Goal: Information Seeking & Learning: Learn about a topic

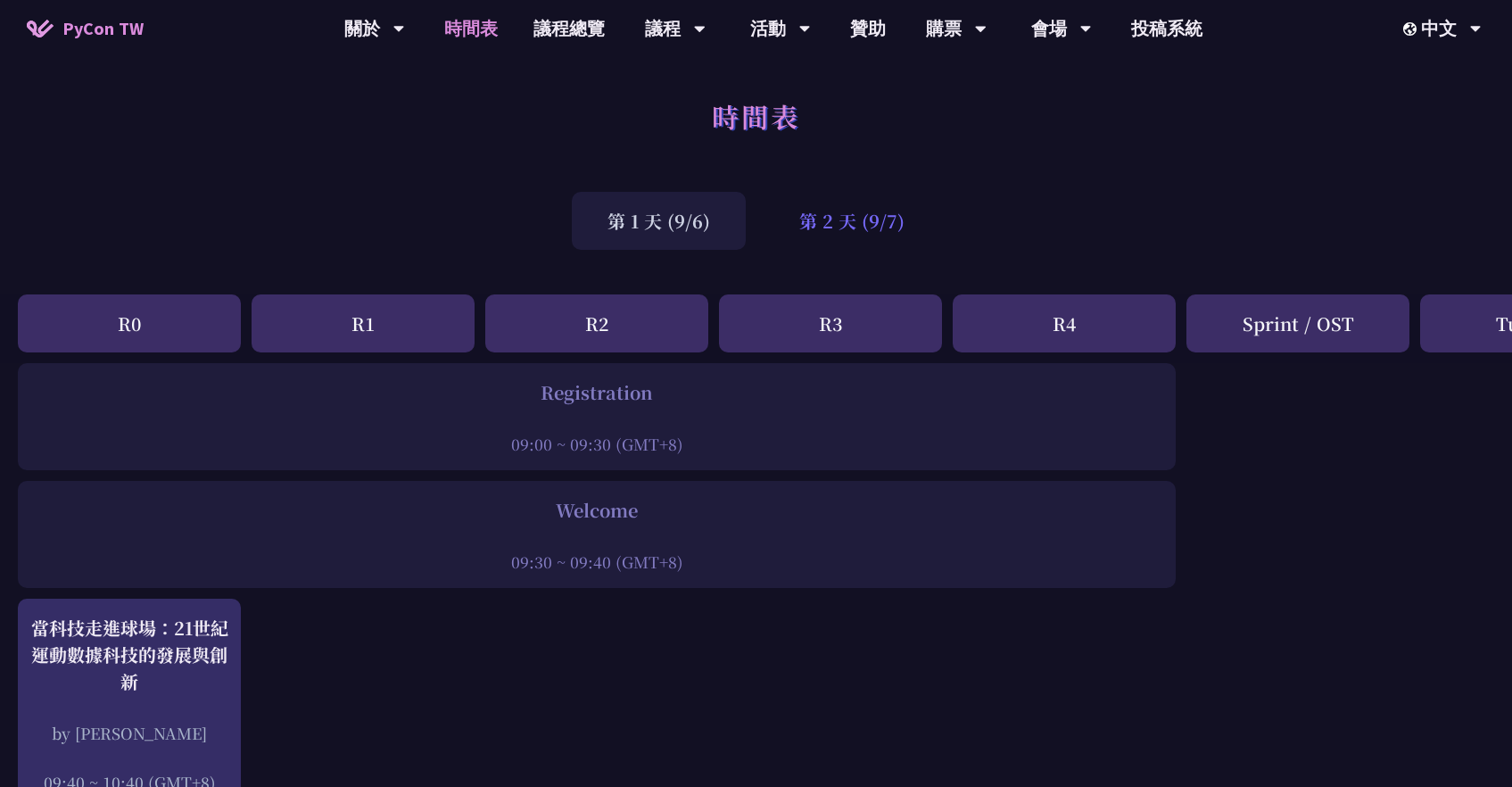
click at [832, 214] on div "第 2 天 (9/7)" at bounding box center [851, 220] width 176 height 58
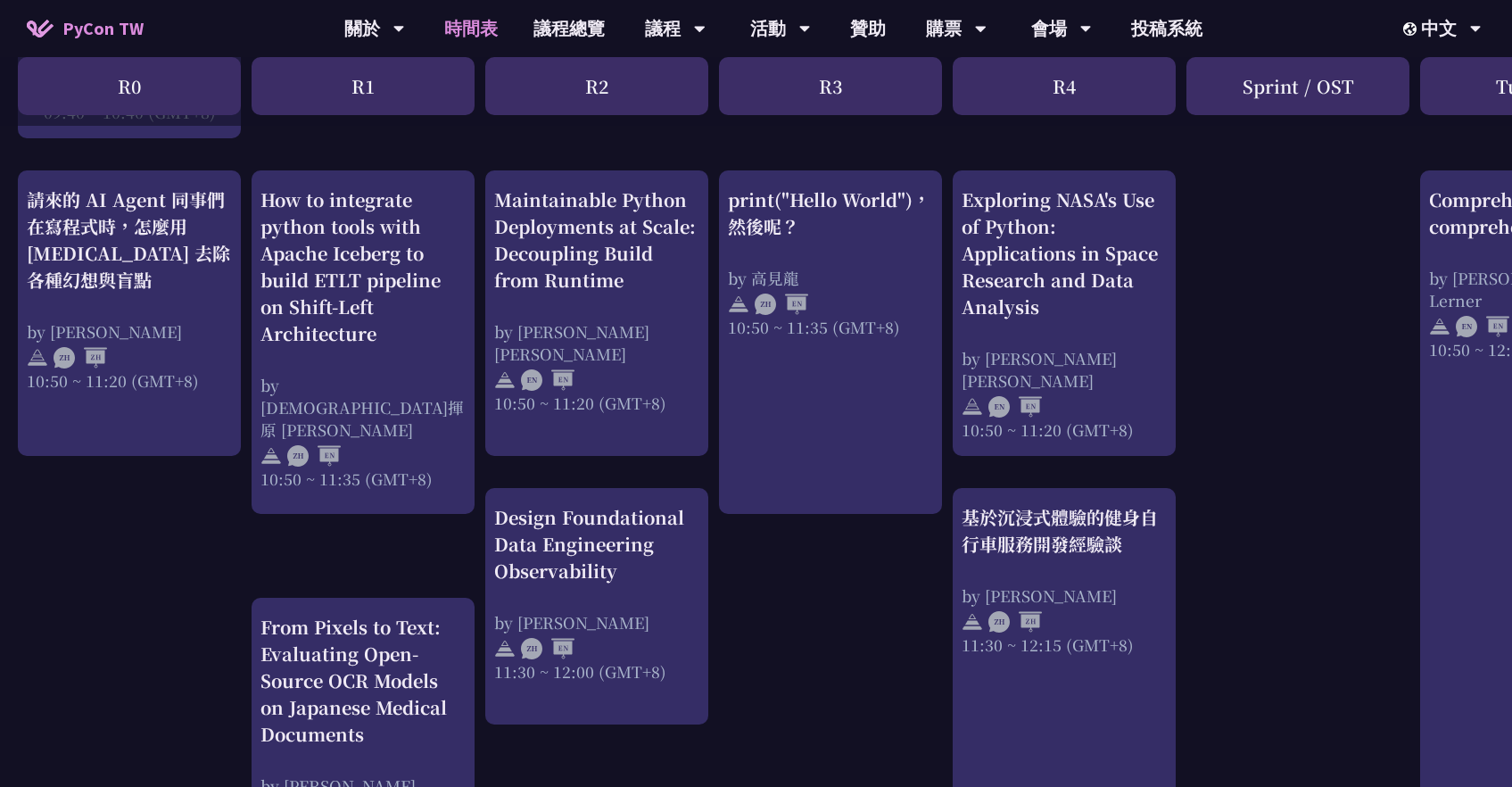
scroll to position [646, 0]
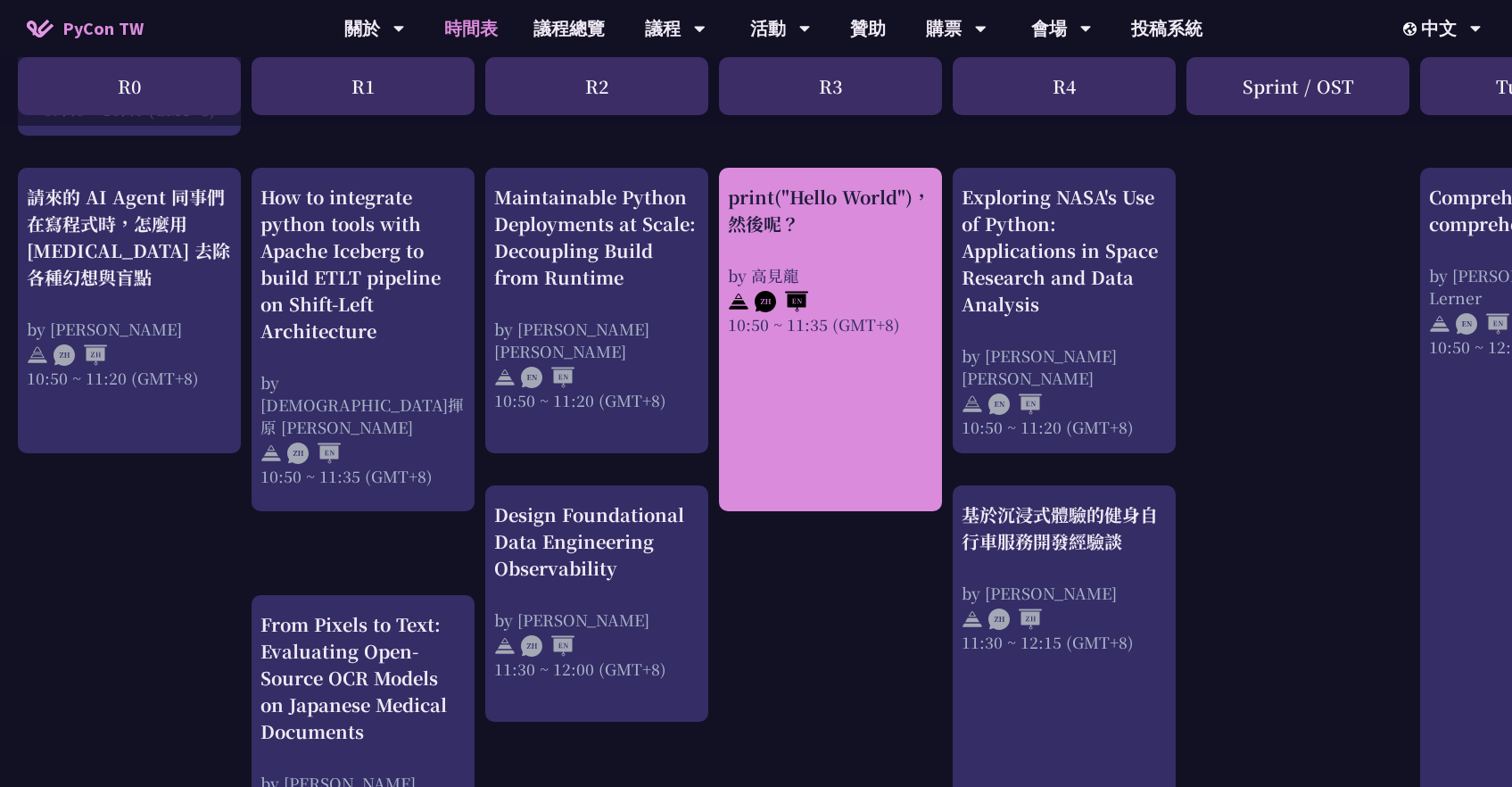
click at [844, 374] on link "print("Hello World")，然後呢？ by [PERSON_NAME] 10:50 ~ 11:35 (GMT+8)" at bounding box center [830, 339] width 205 height 312
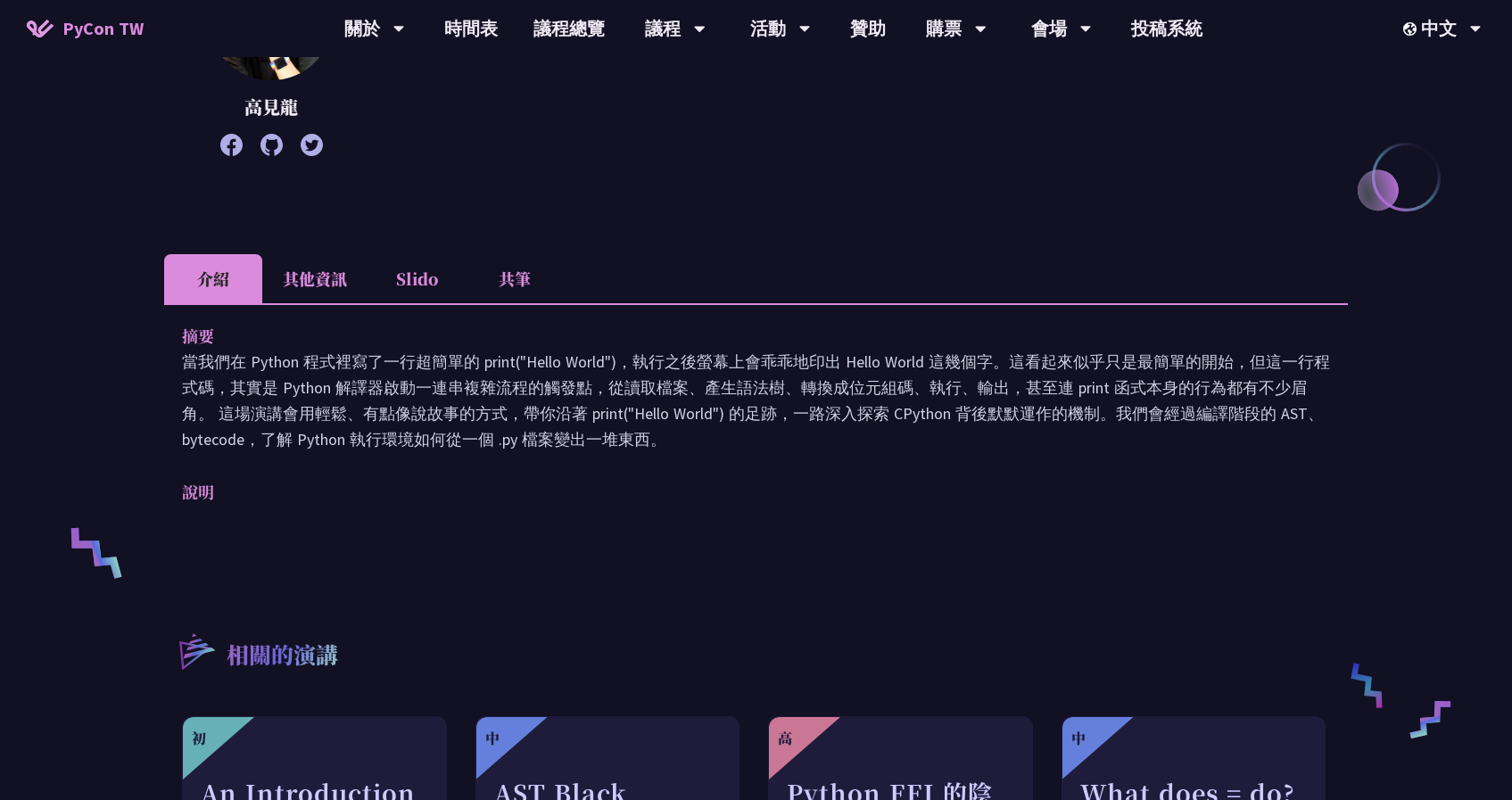
scroll to position [497, 0]
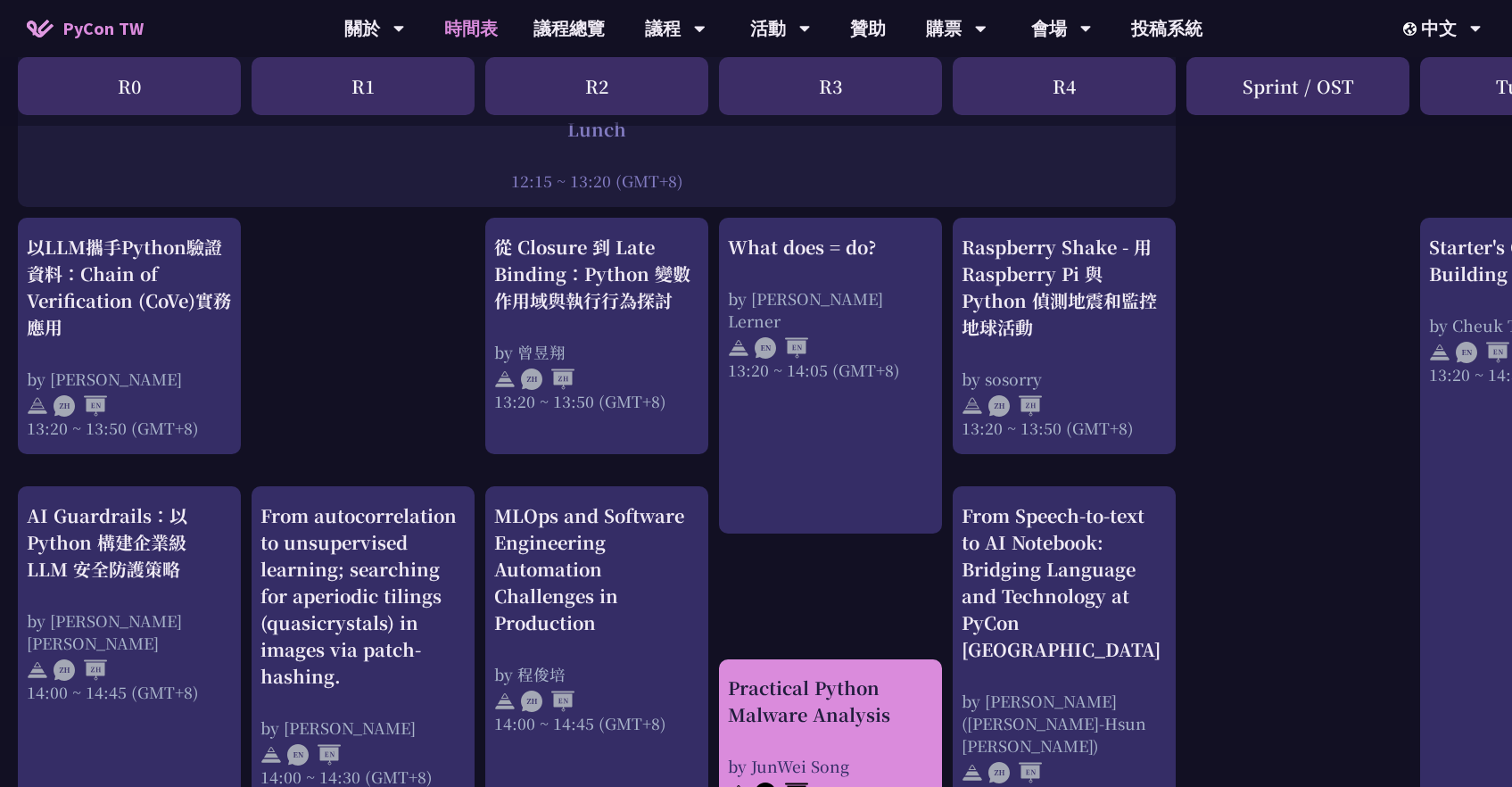
scroll to position [1481, 0]
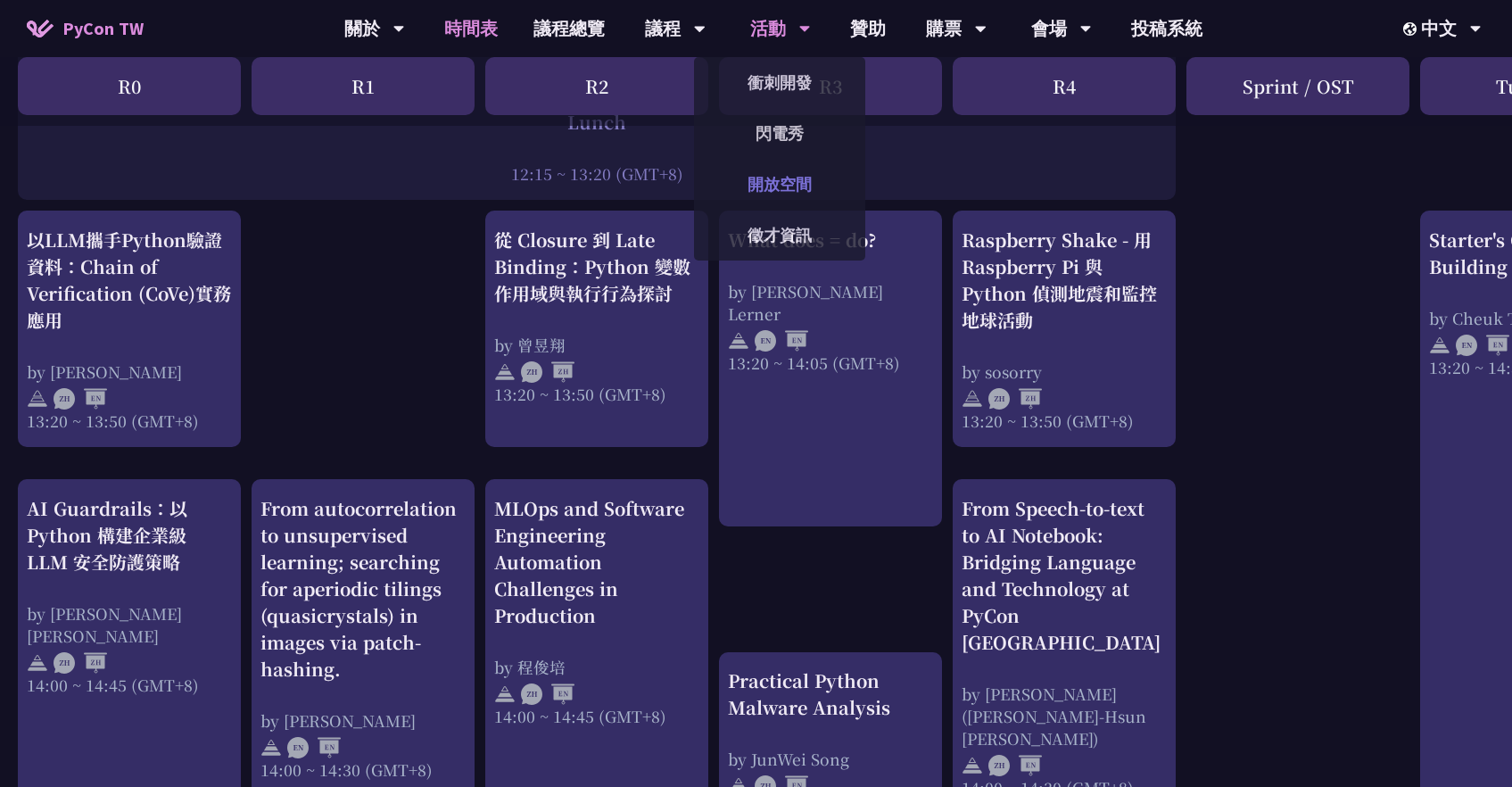
click at [773, 182] on link "開放空間" at bounding box center [780, 184] width 172 height 42
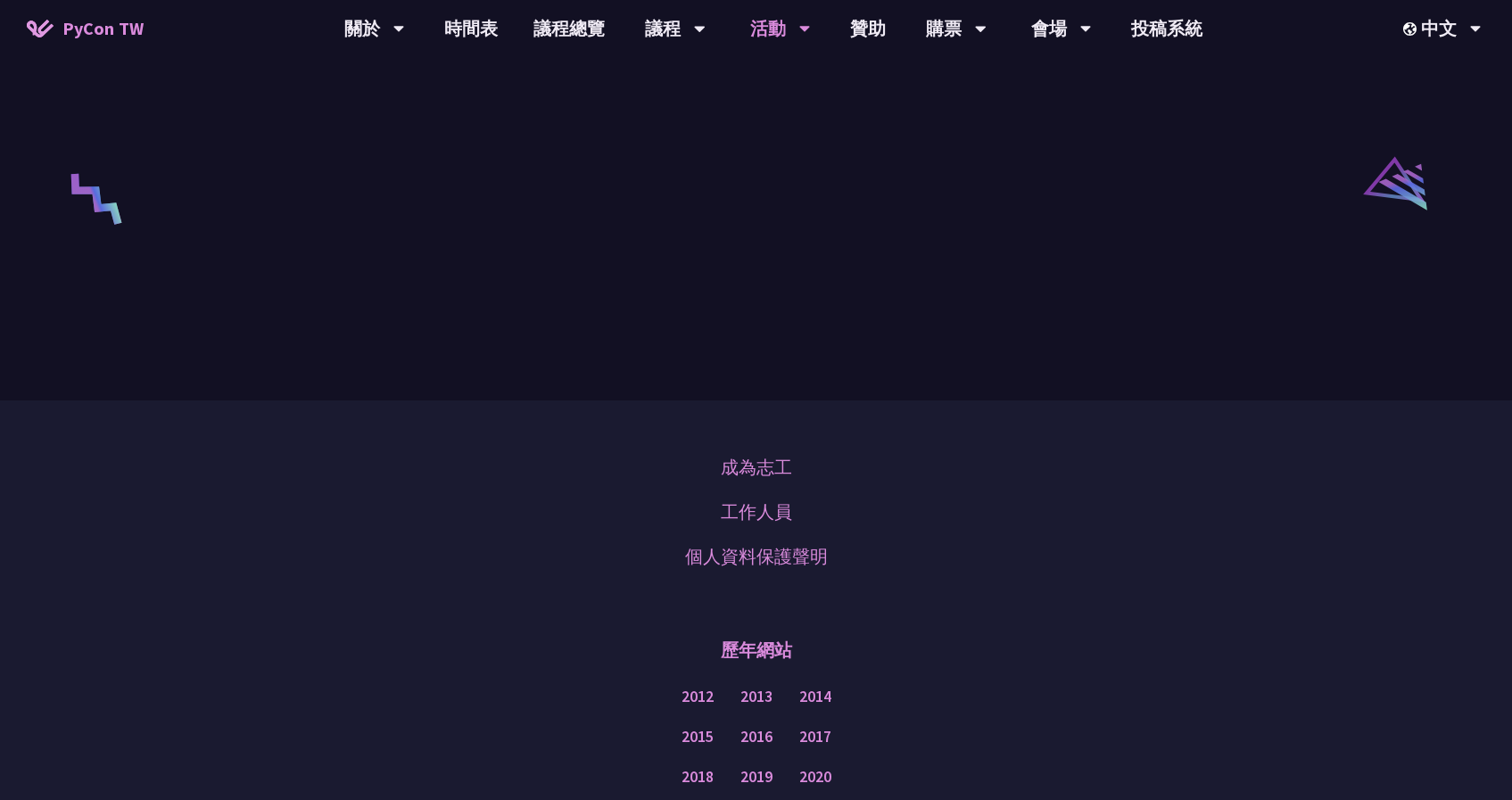
scroll to position [3258, 0]
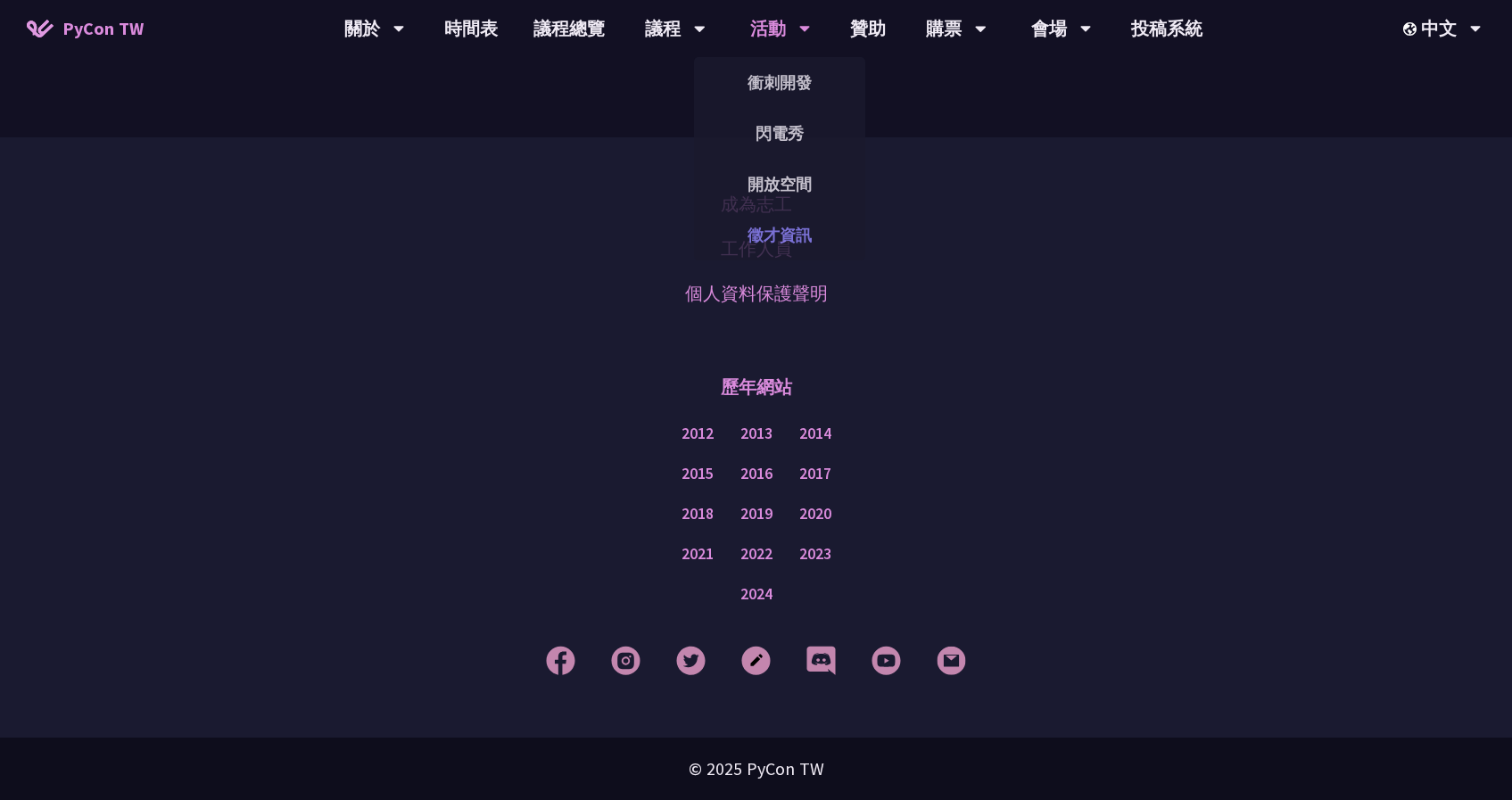
click at [762, 239] on link "徵才資訊" at bounding box center [780, 235] width 172 height 42
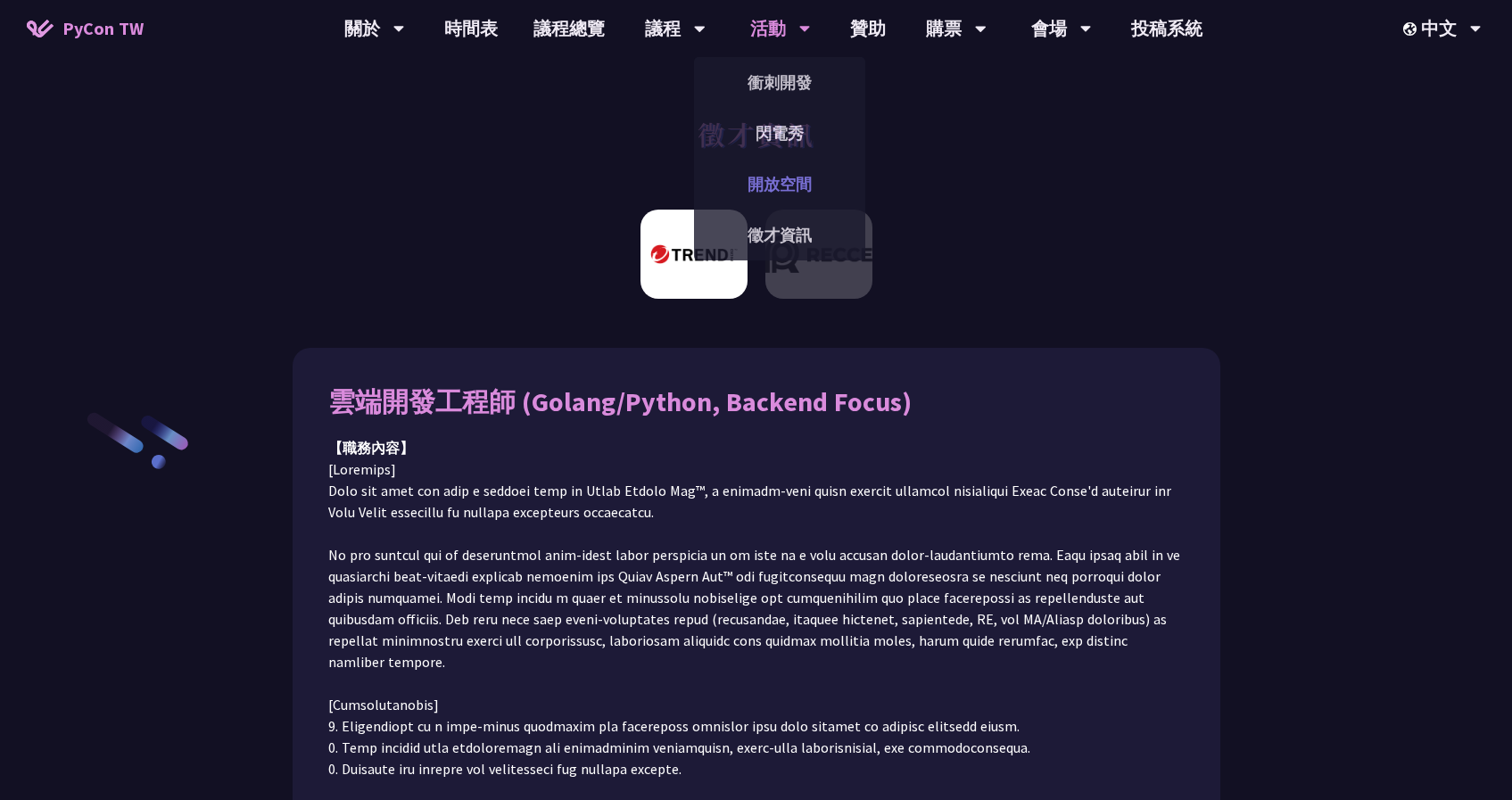
click at [775, 184] on link "開放空間" at bounding box center [780, 184] width 172 height 42
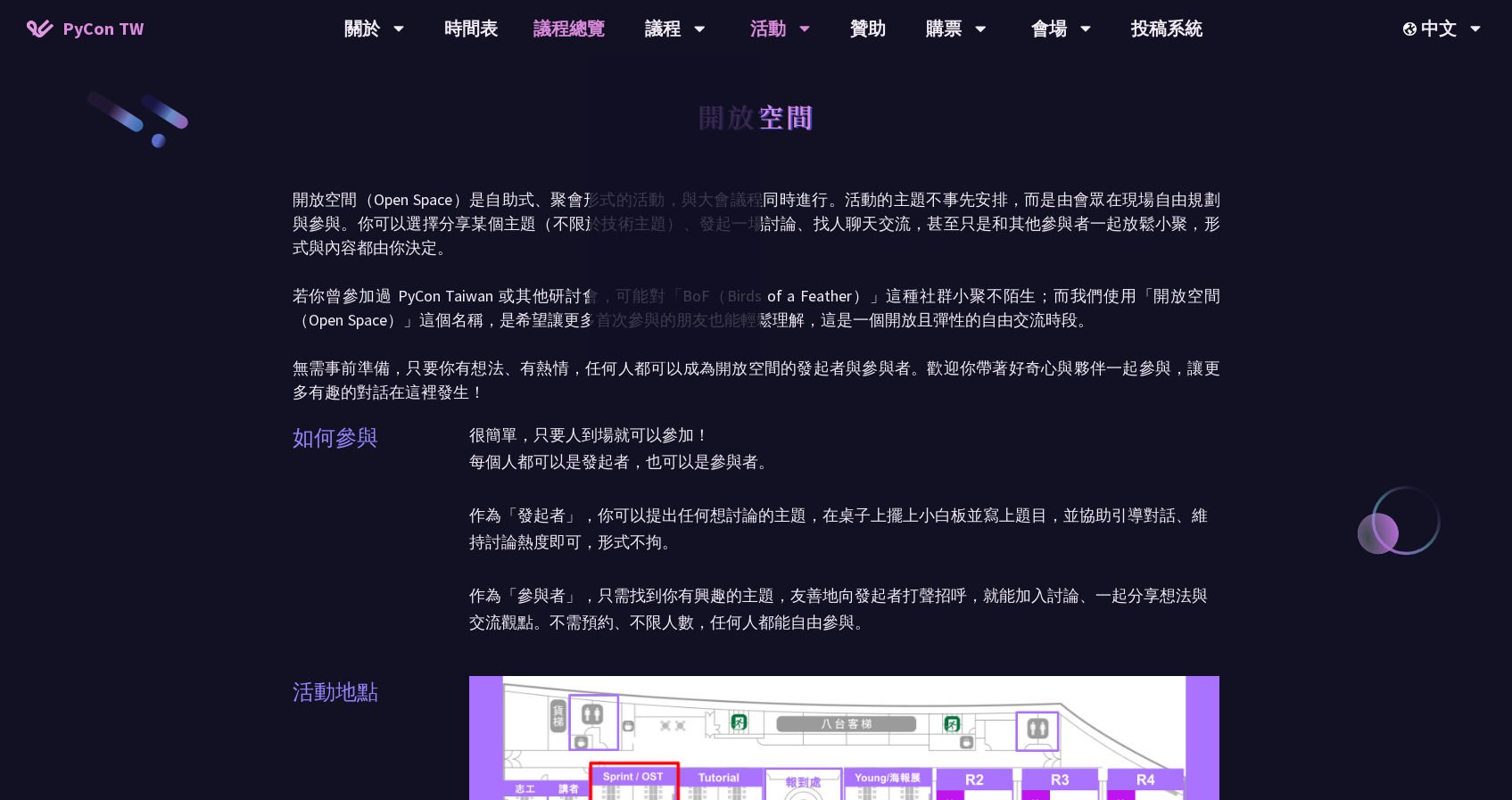
click at [584, 37] on link "議程總覽" at bounding box center [569, 28] width 107 height 57
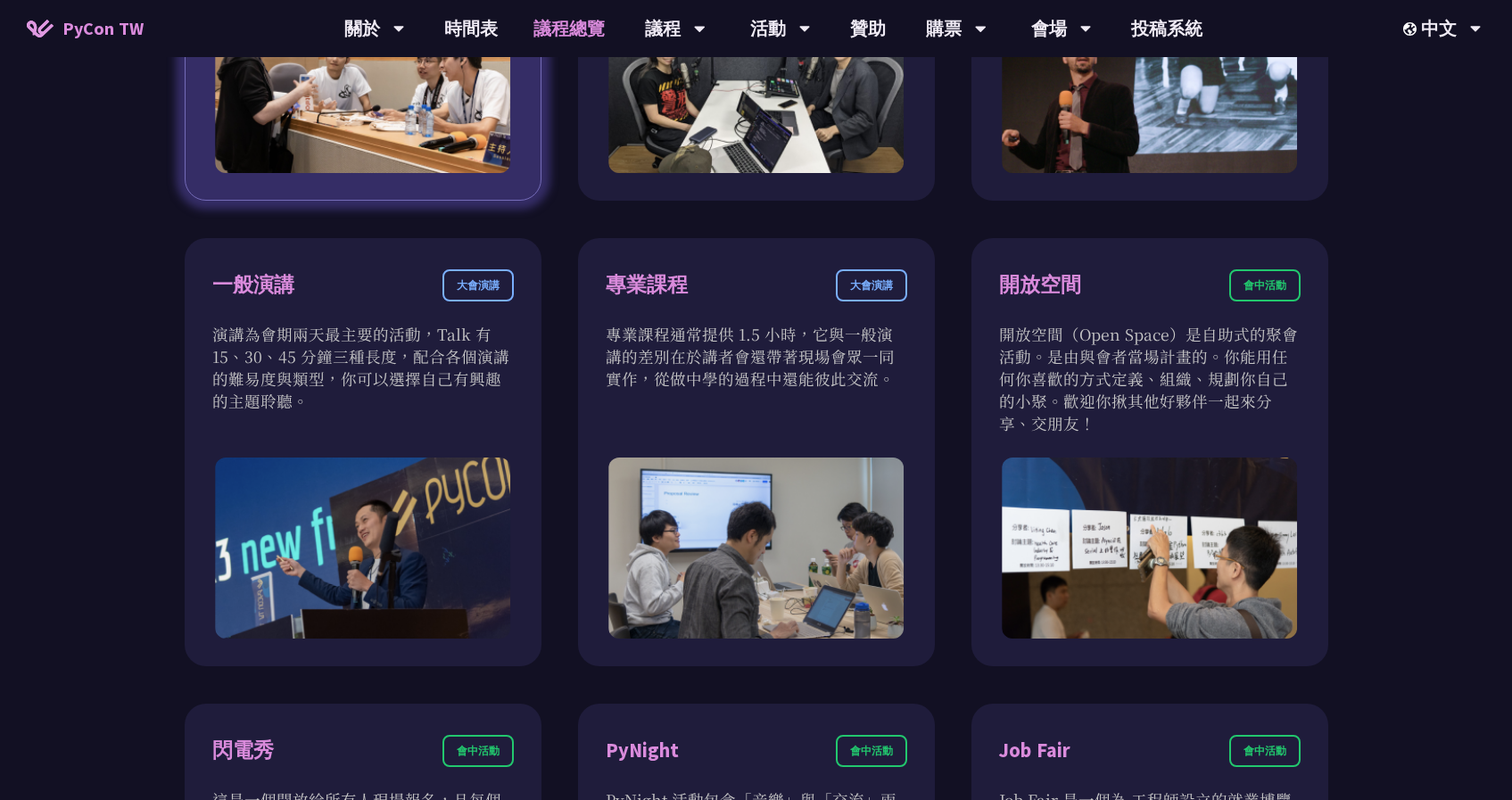
scroll to position [1371, 0]
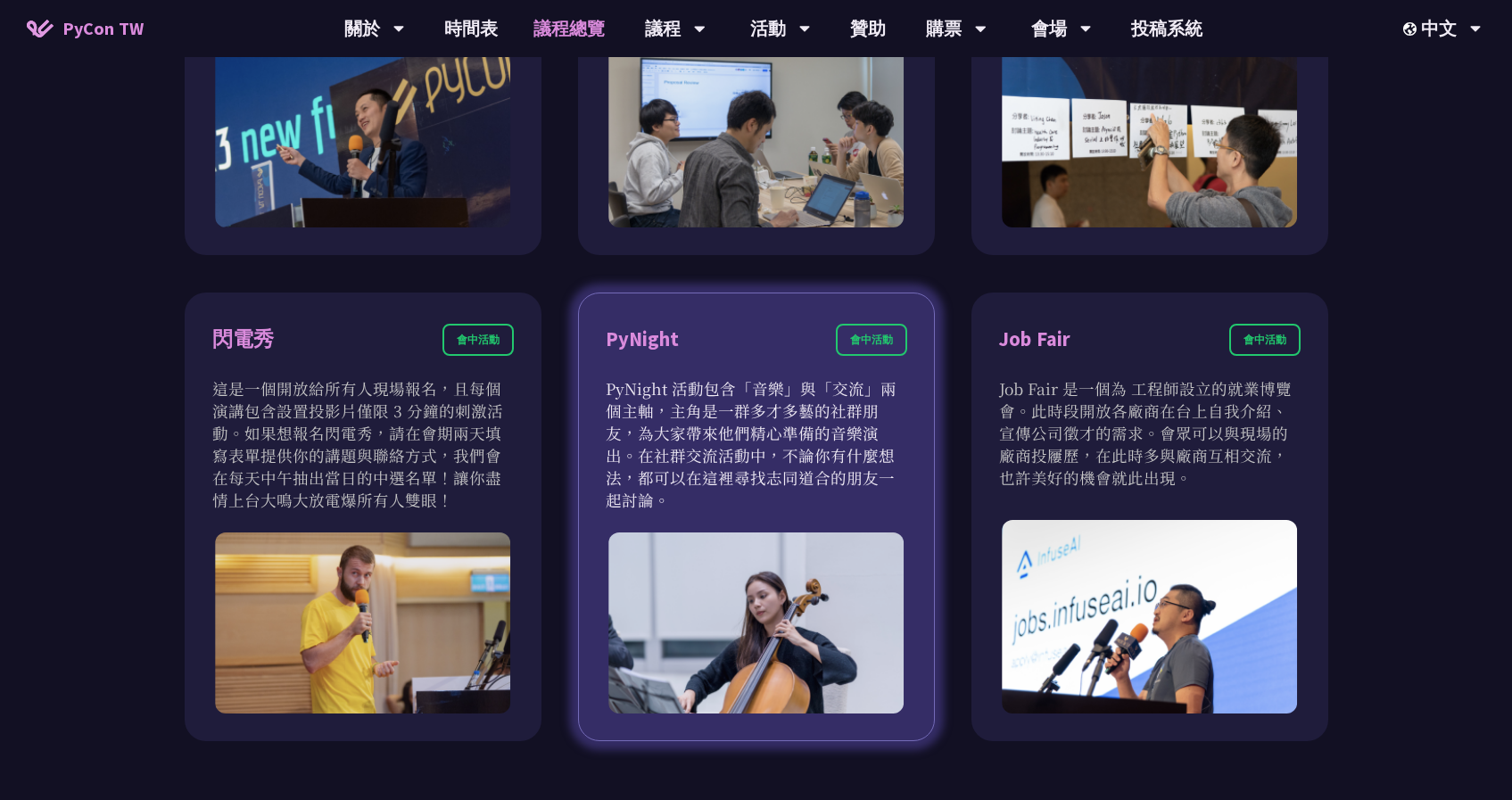
click at [674, 380] on p "PyNight 活動包含「音樂」與「交流」兩個主軸，主角是一群多才多藝的社群朋友，為大家帶來他們精心準備的音樂演出。在社群交流活動中，不論你有什麼想法，都可以…" at bounding box center [756, 445] width 302 height 134
click at [643, 344] on div "PyNight" at bounding box center [642, 339] width 73 height 32
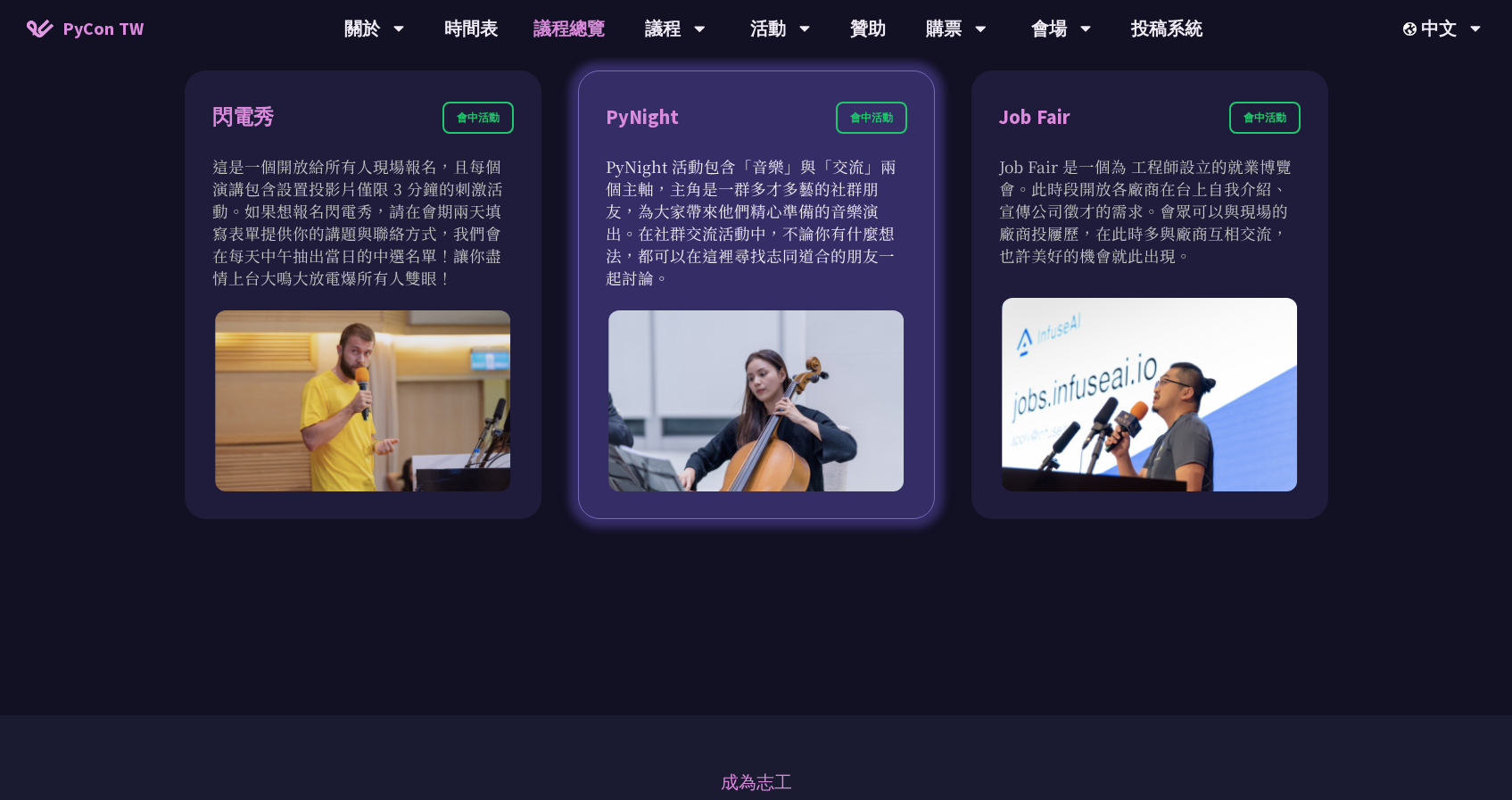
scroll to position [1590, 0]
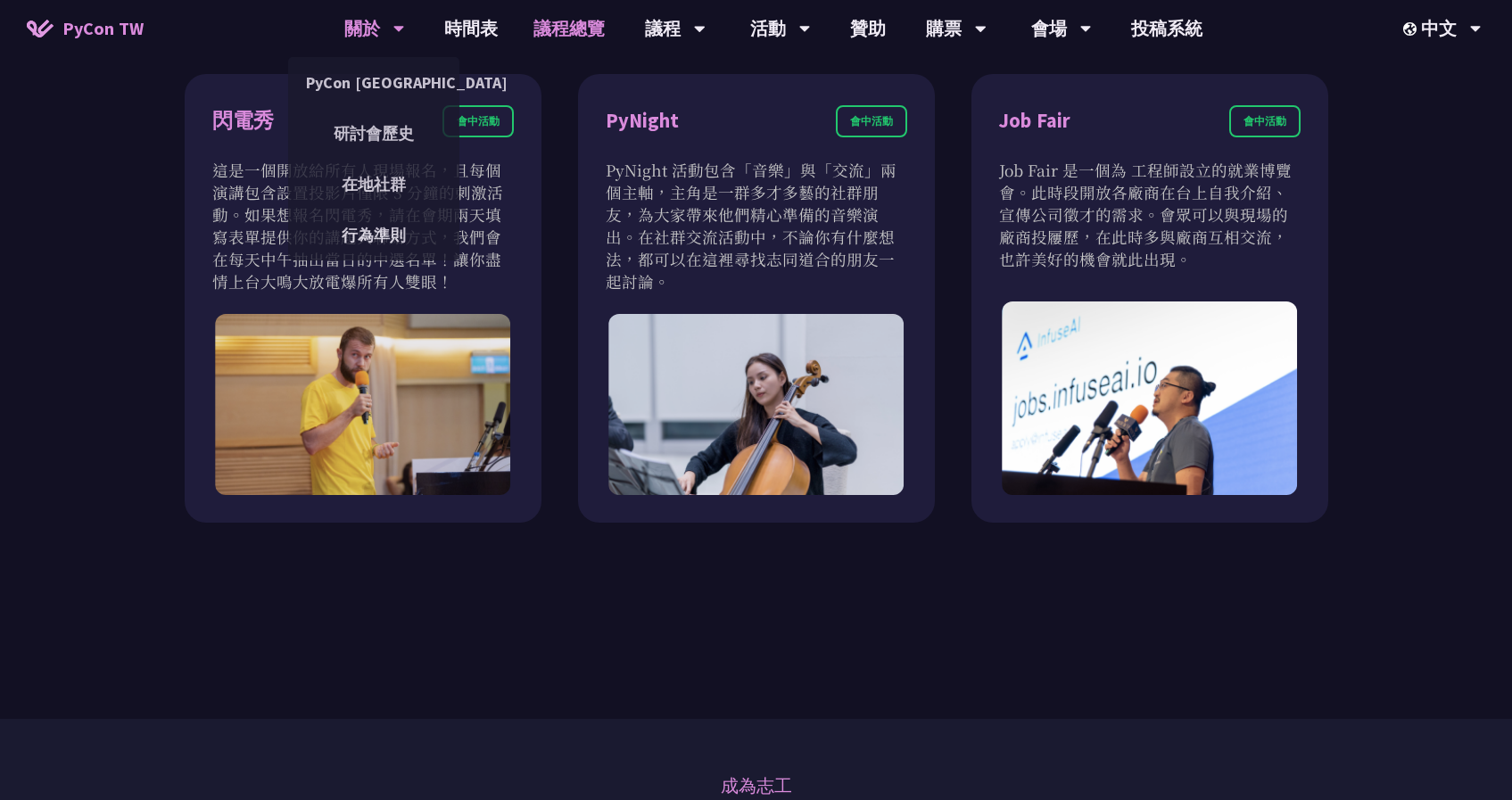
click at [361, 104] on div "PyCon [GEOGRAPHIC_DATA]" at bounding box center [374, 82] width 172 height 51
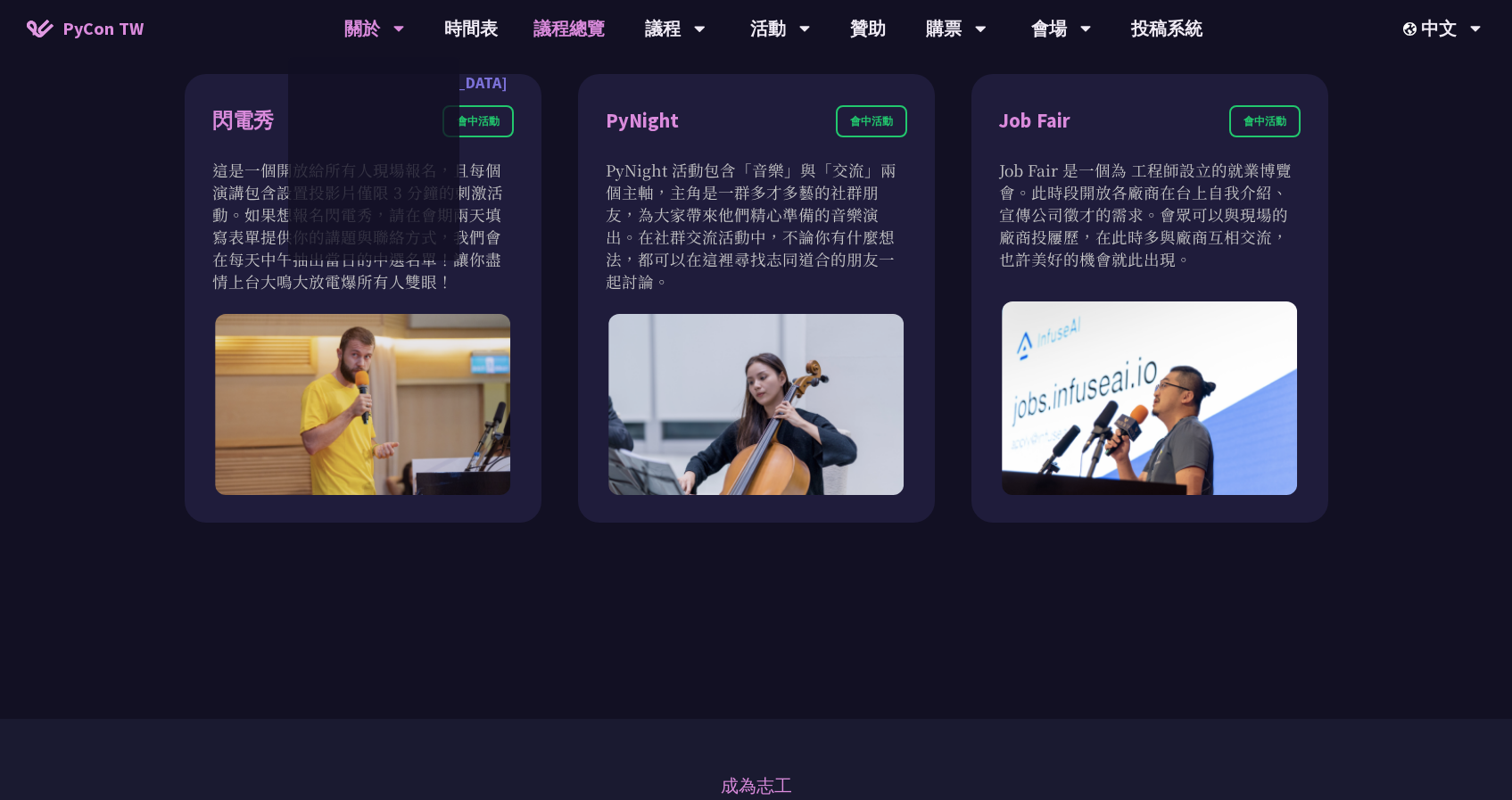
click at [365, 91] on link "PyCon [GEOGRAPHIC_DATA]" at bounding box center [374, 82] width 172 height 42
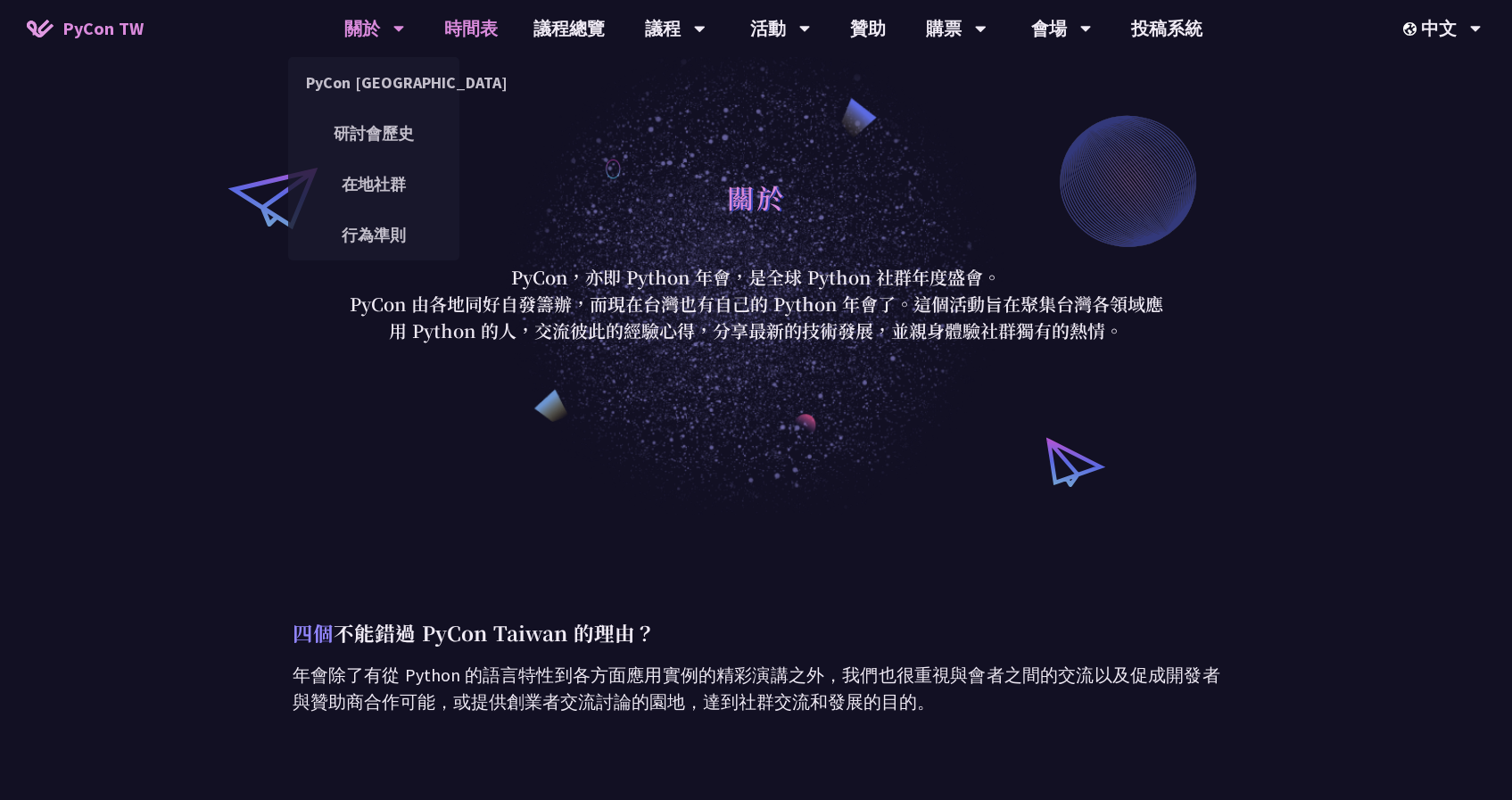
click at [489, 33] on link "時間表" at bounding box center [471, 28] width 89 height 57
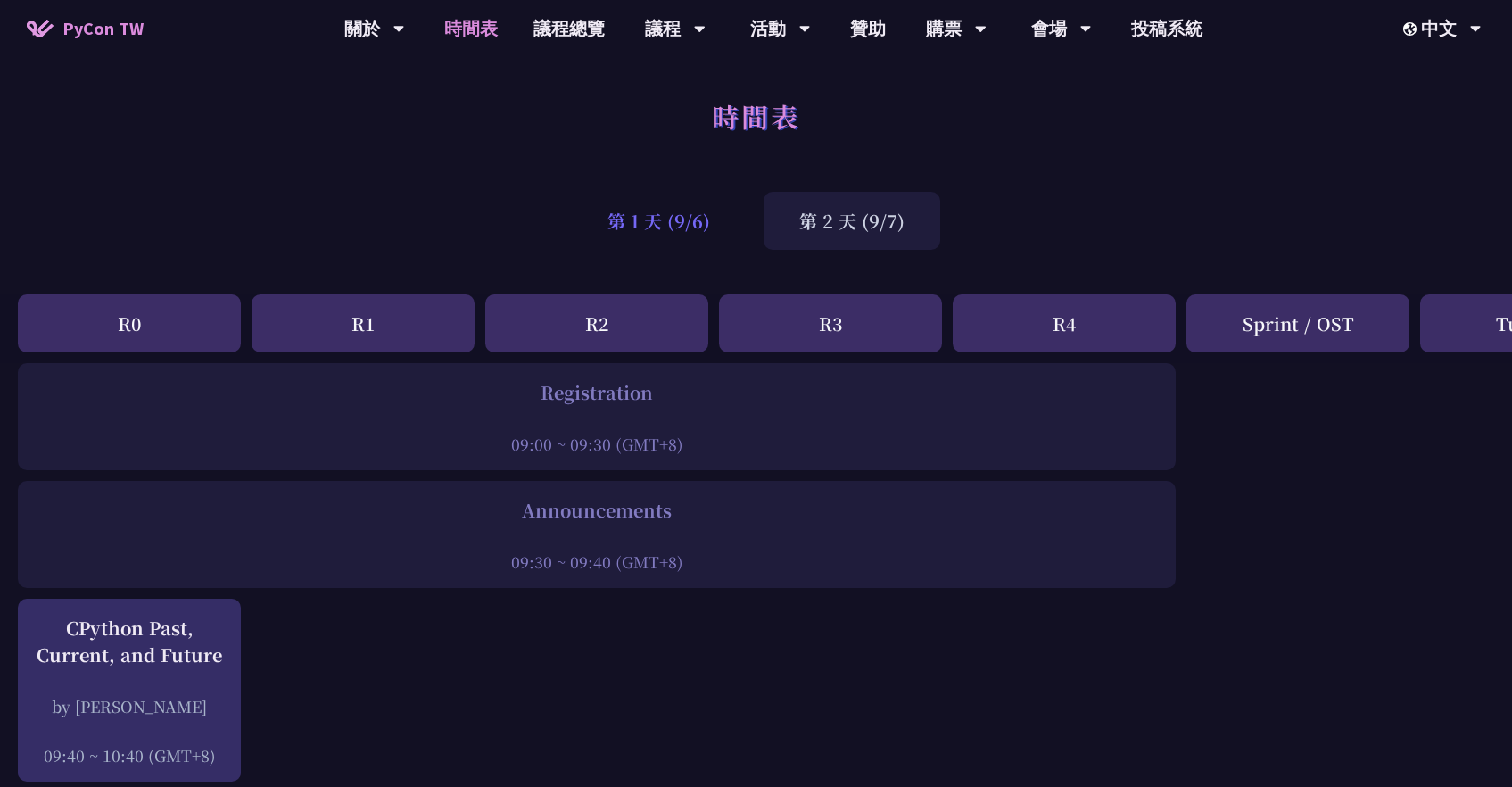
click at [691, 231] on div "第 1 天 (9/6)" at bounding box center [659, 220] width 174 height 58
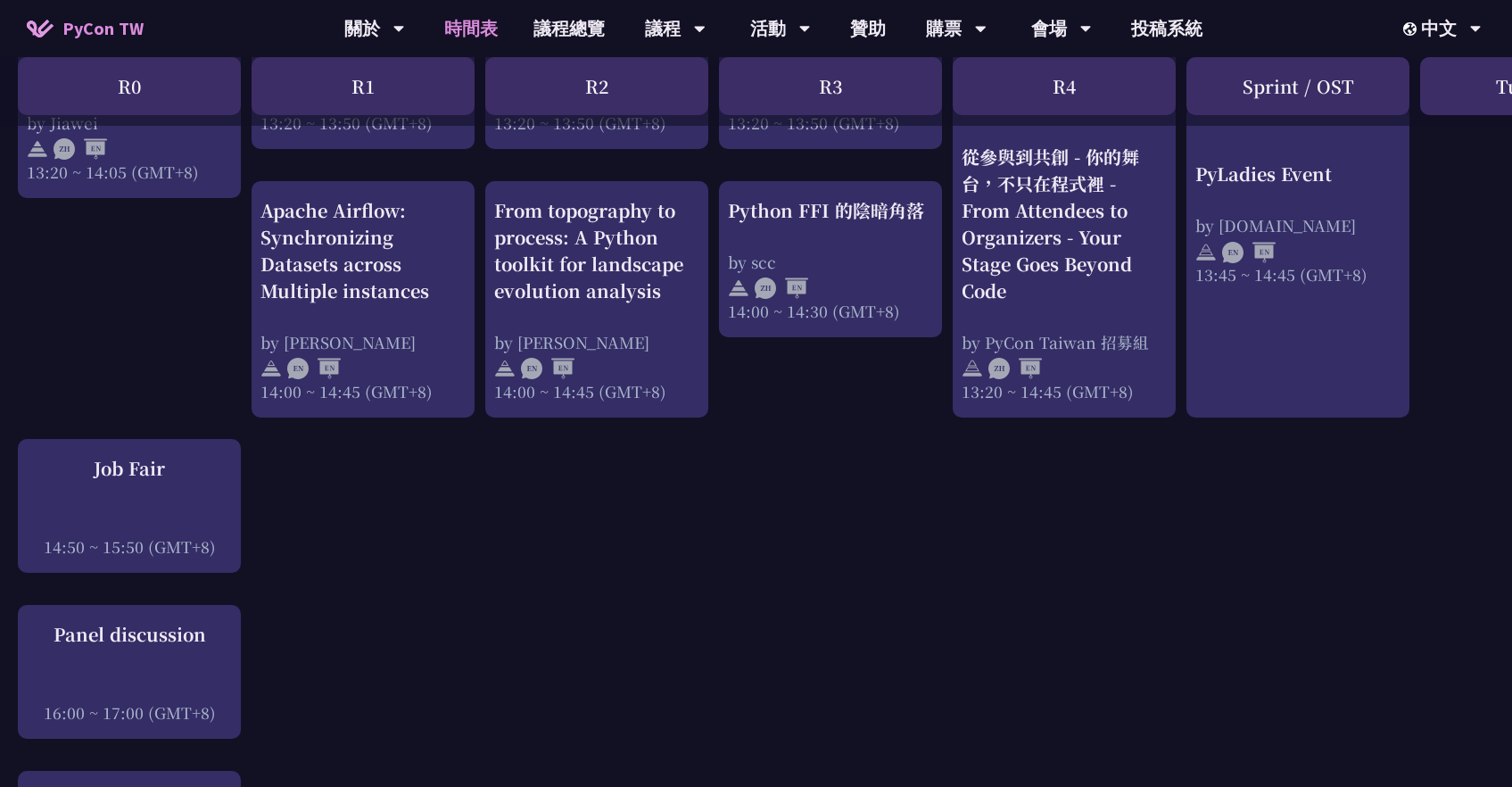
scroll to position [1799, 0]
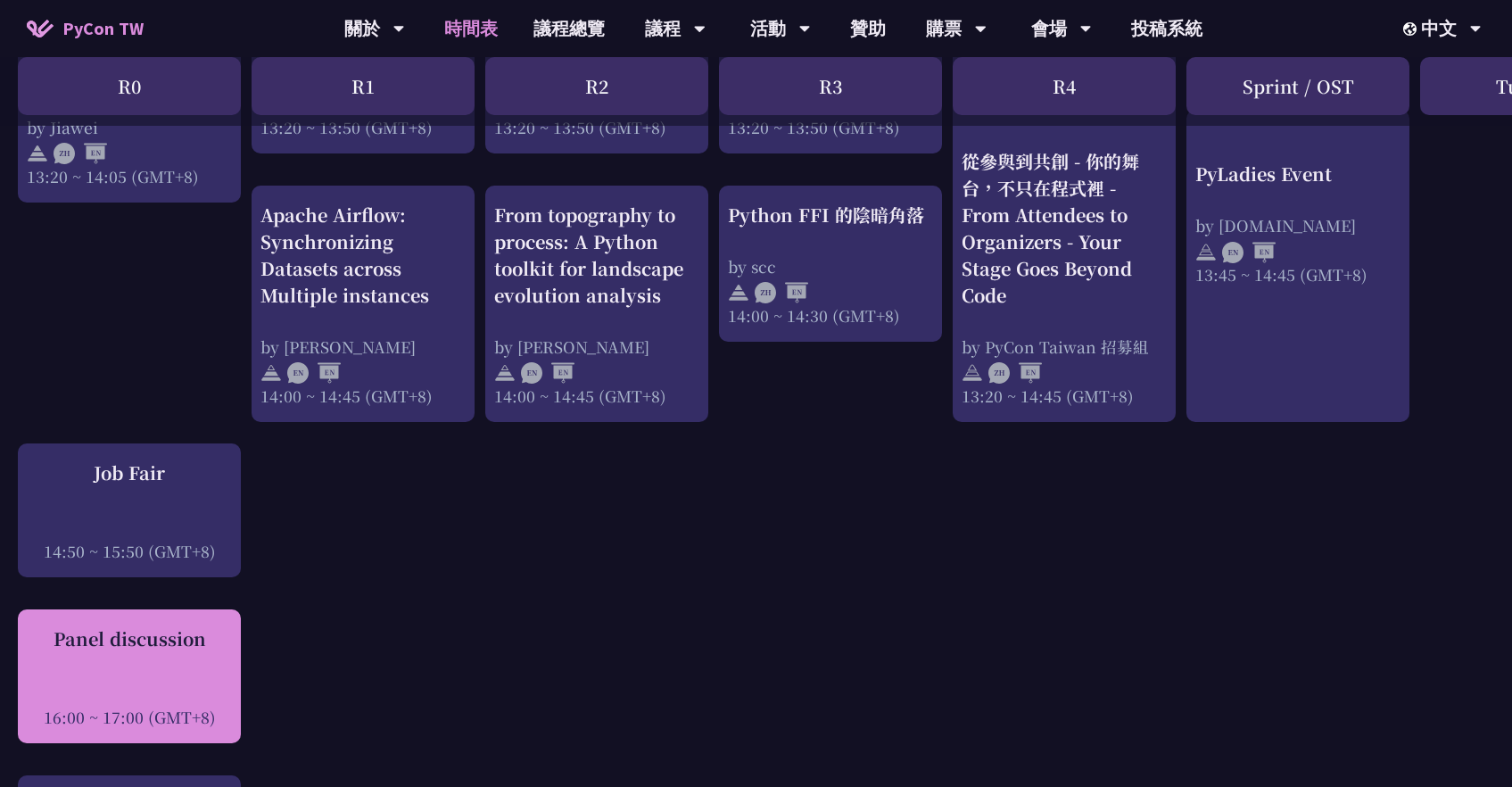
click at [189, 727] on div "16:00 ~ 17:00 (GMT+8)" at bounding box center [129, 717] width 205 height 23
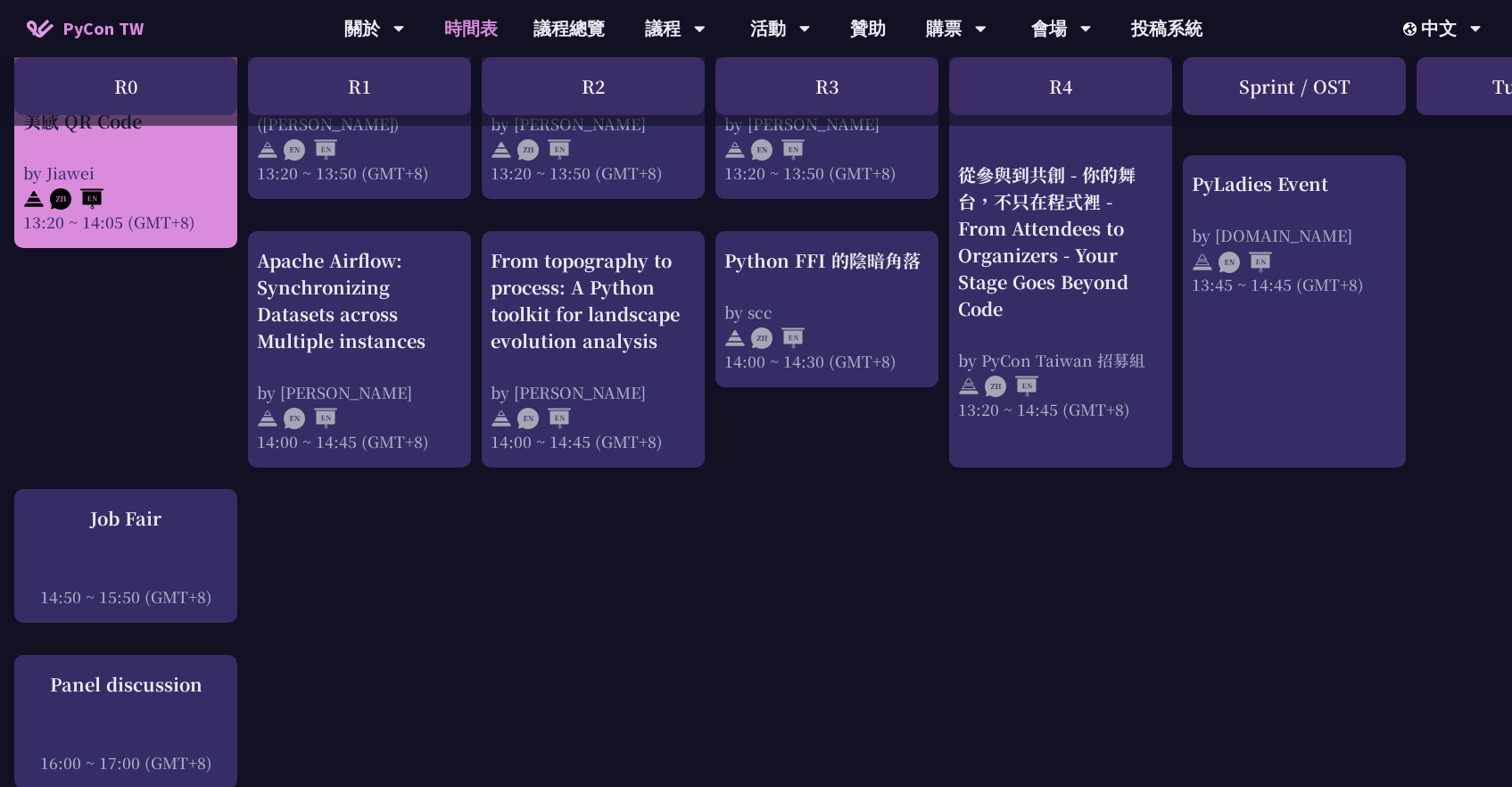
scroll to position [1754, 3]
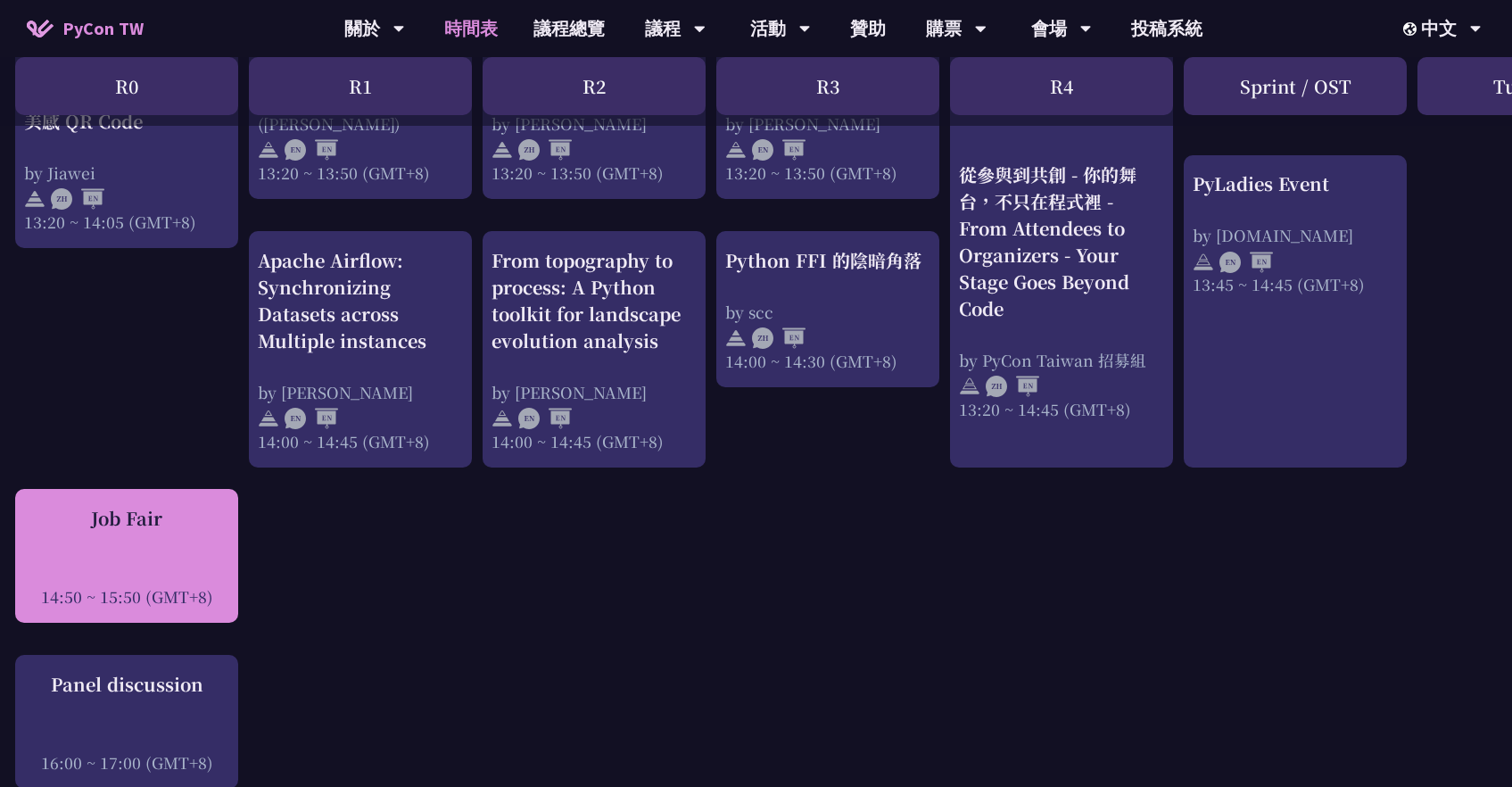
click at [95, 556] on div "Job Fair 14:50 ~ 15:50 (GMT+8)" at bounding box center [127, 557] width 205 height 103
click at [98, 586] on div at bounding box center [127, 572] width 205 height 27
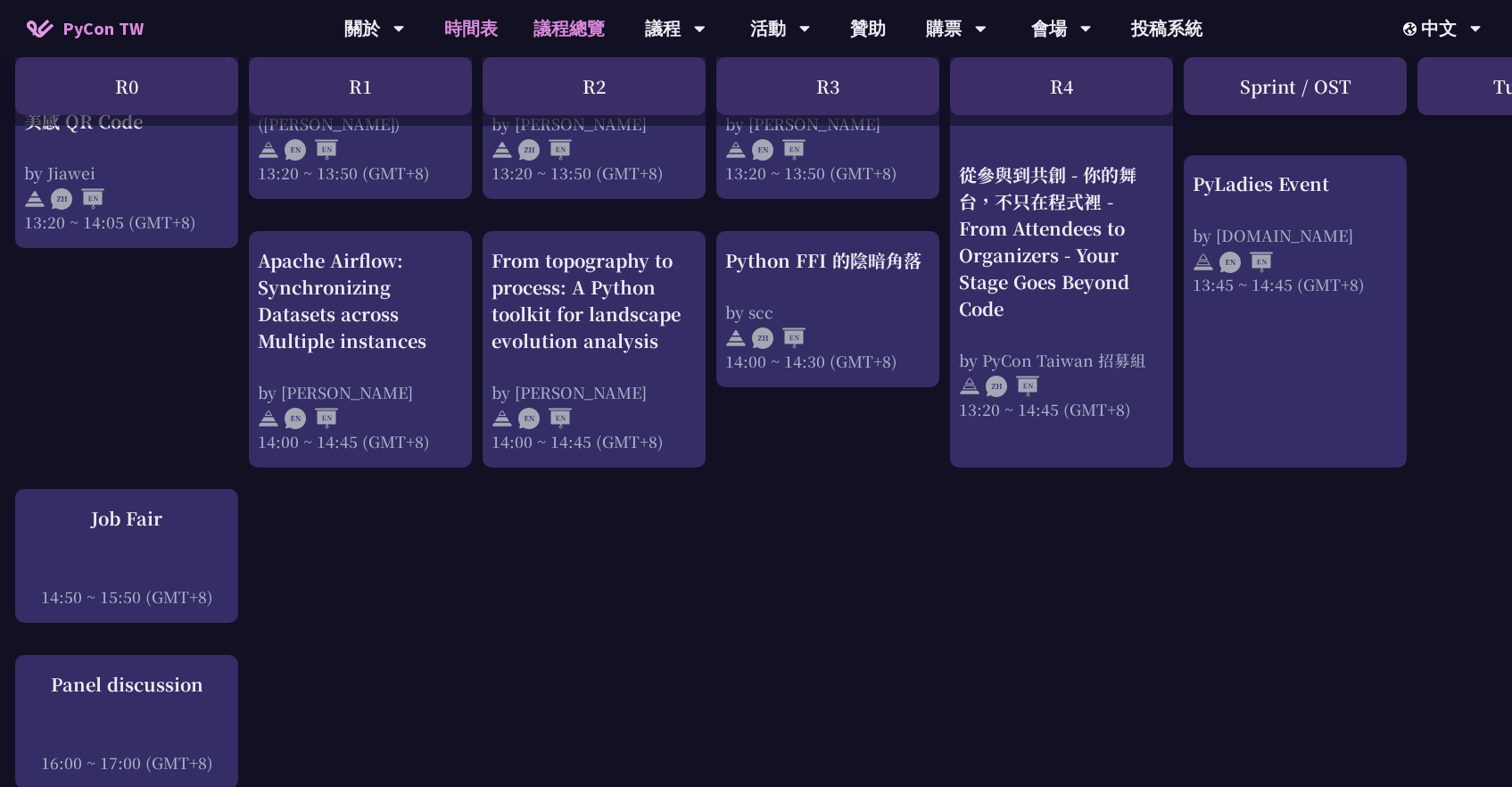
click at [574, 29] on link "議程總覽" at bounding box center [569, 28] width 107 height 57
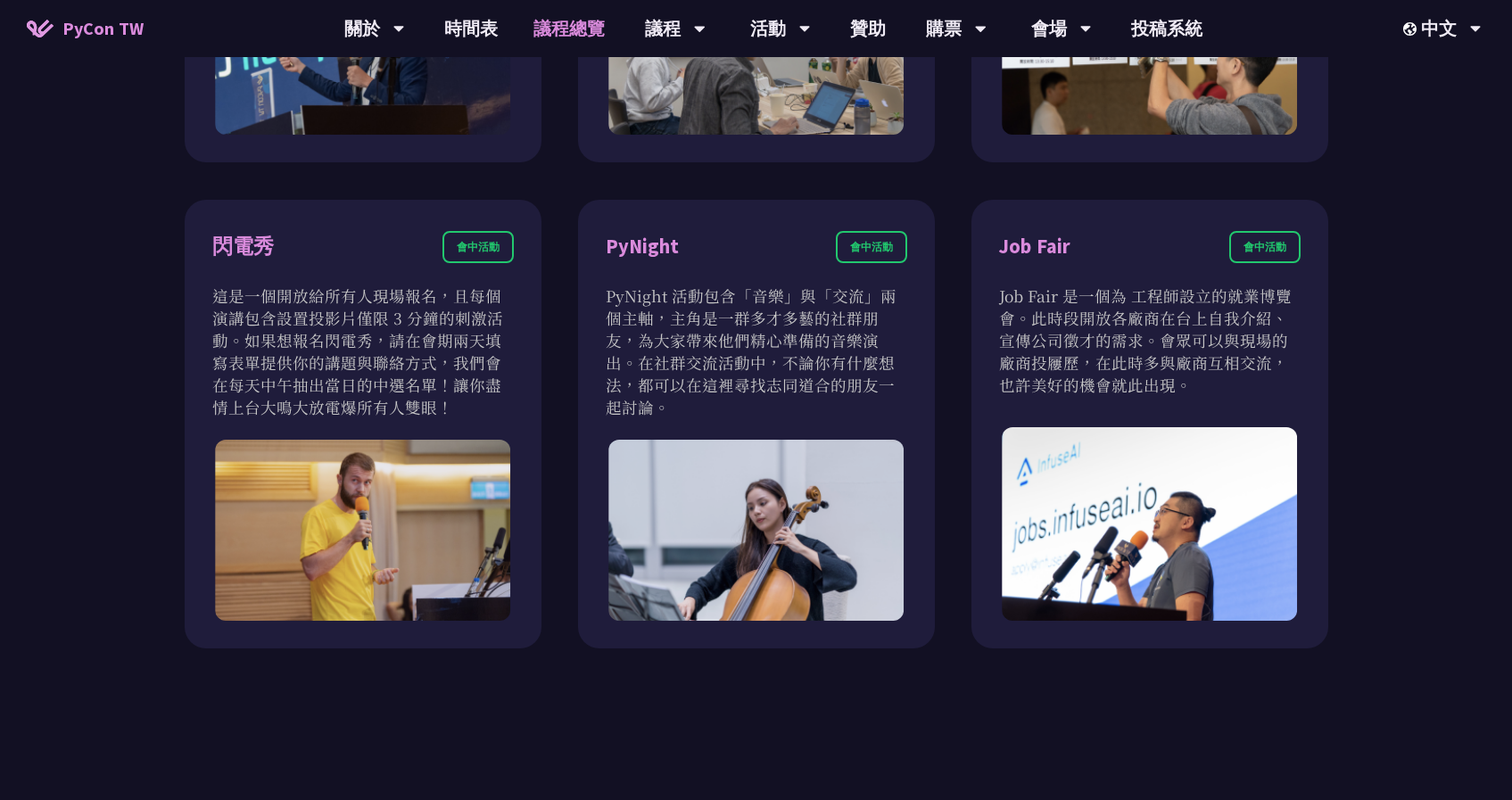
scroll to position [1467, 0]
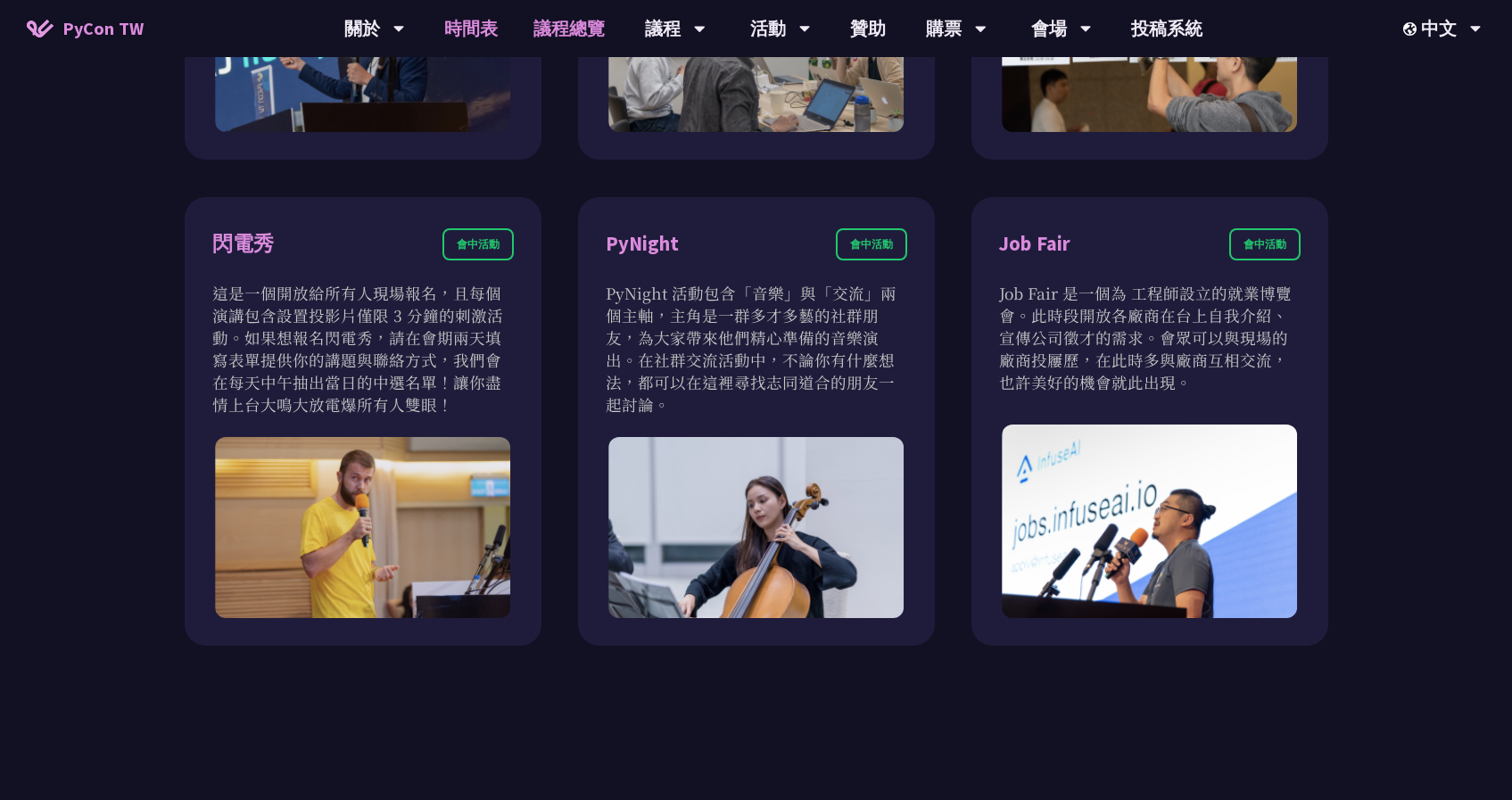
click at [446, 27] on link "時間表" at bounding box center [471, 28] width 89 height 57
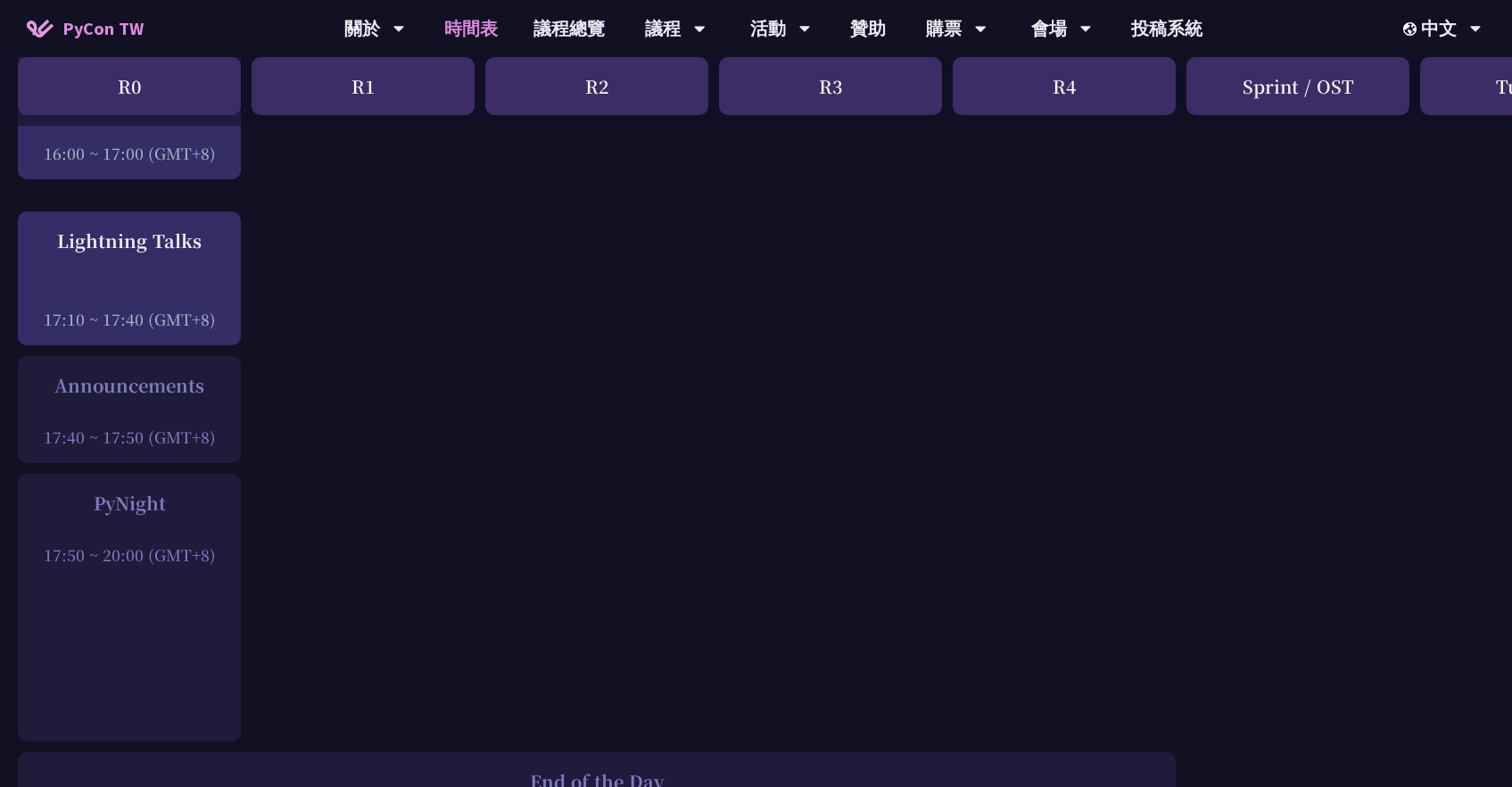
scroll to position [2365, 0]
